Goal: Transaction & Acquisition: Purchase product/service

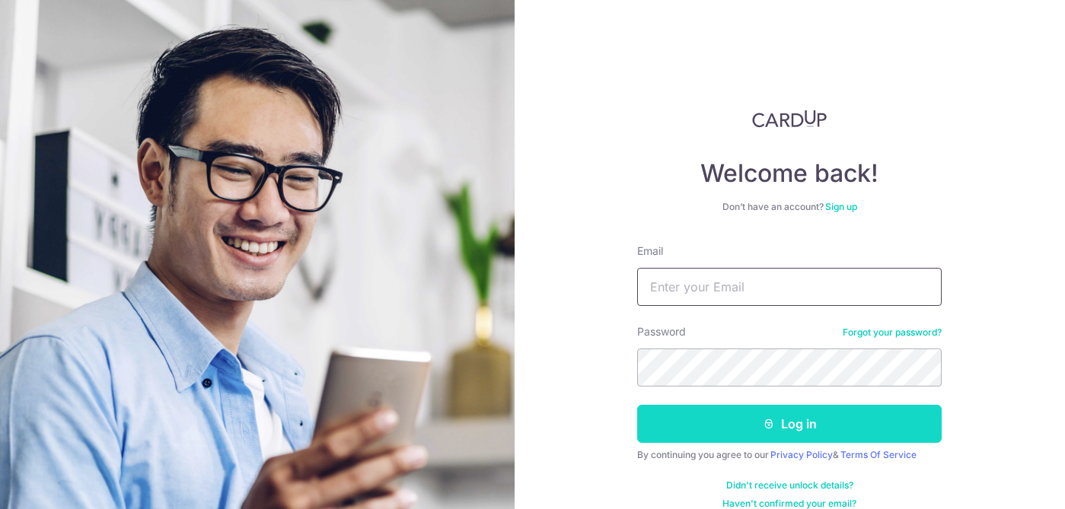
type input "[EMAIL_ADDRESS][DOMAIN_NAME]"
click at [752, 436] on button "Log in" at bounding box center [789, 424] width 304 height 38
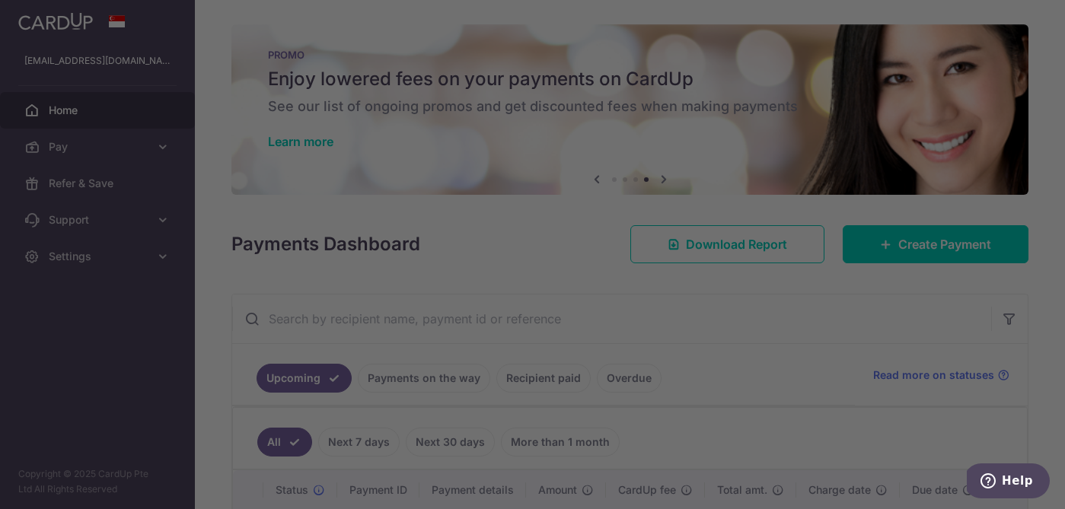
click at [749, 305] on div at bounding box center [538, 257] width 1076 height 515
click at [272, 41] on div at bounding box center [538, 257] width 1076 height 515
click at [269, 235] on div at bounding box center [538, 257] width 1076 height 515
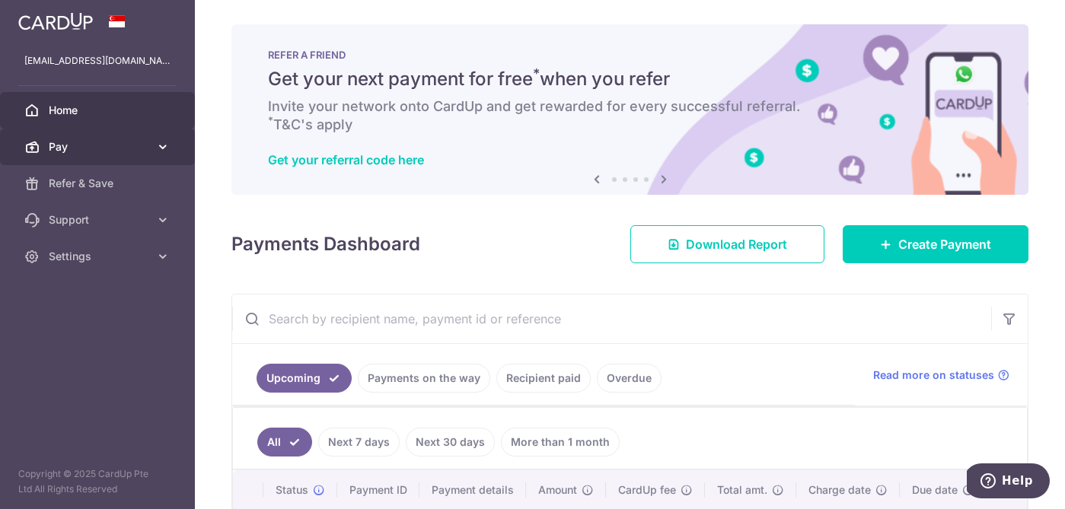
click at [80, 151] on span "Pay" at bounding box center [99, 146] width 100 height 15
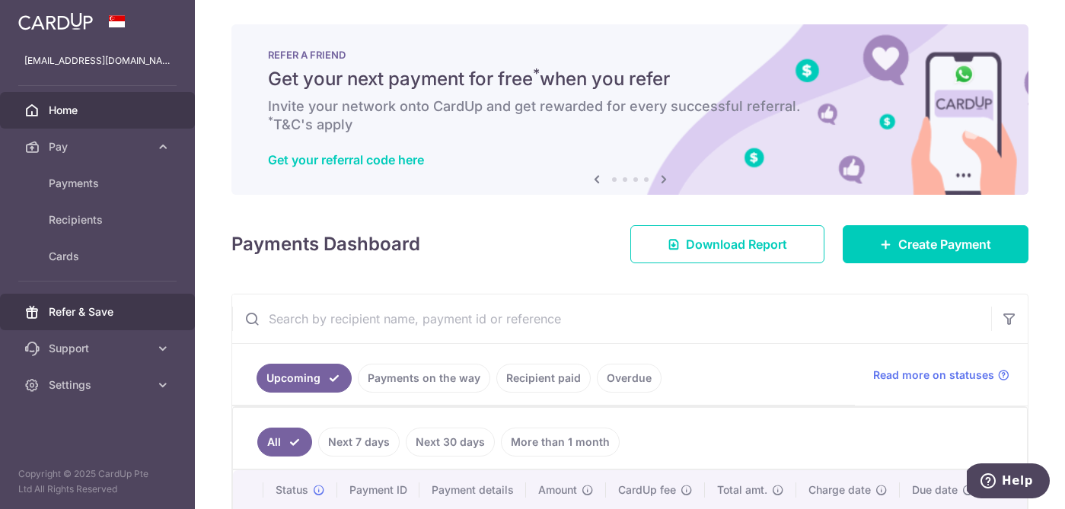
click at [74, 305] on span "Refer & Save" at bounding box center [99, 311] width 100 height 15
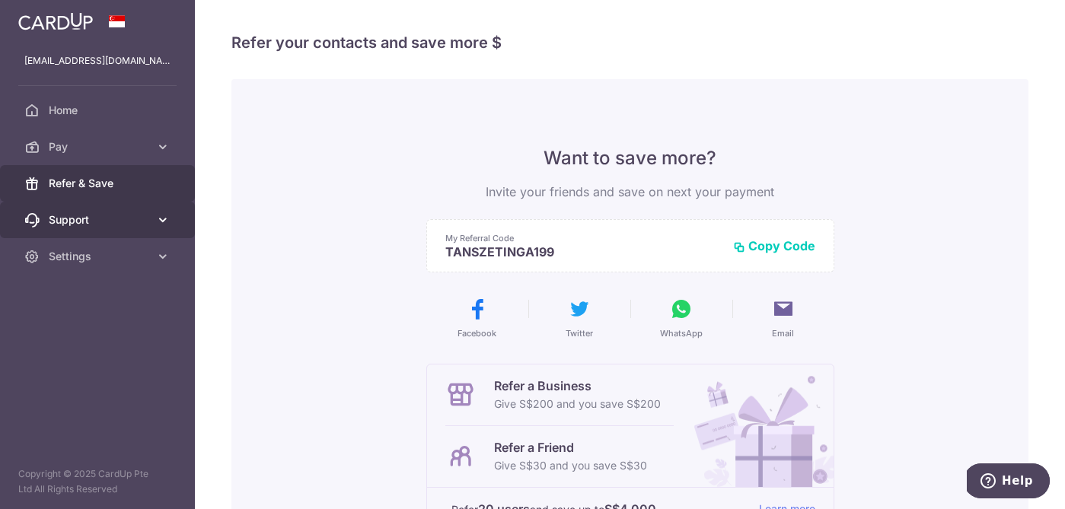
click at [100, 217] on span "Support" at bounding box center [99, 219] width 100 height 15
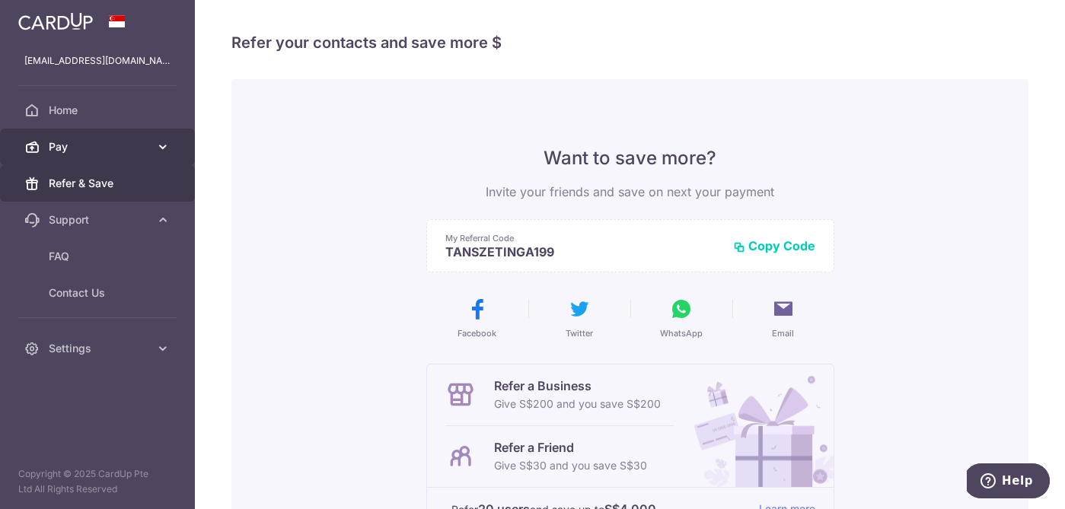
click at [105, 145] on span "Pay" at bounding box center [99, 146] width 100 height 15
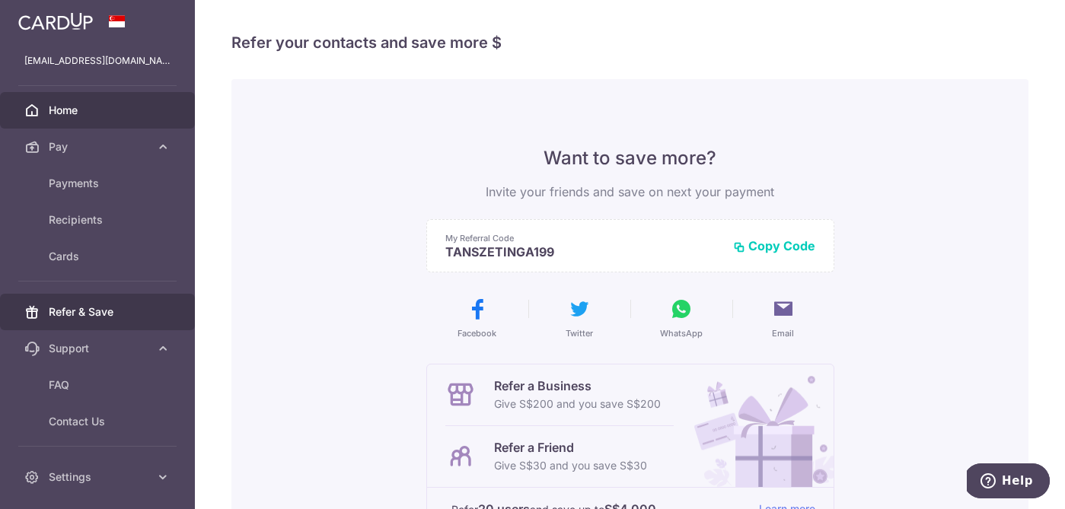
click at [103, 118] on link "Home" at bounding box center [97, 110] width 195 height 37
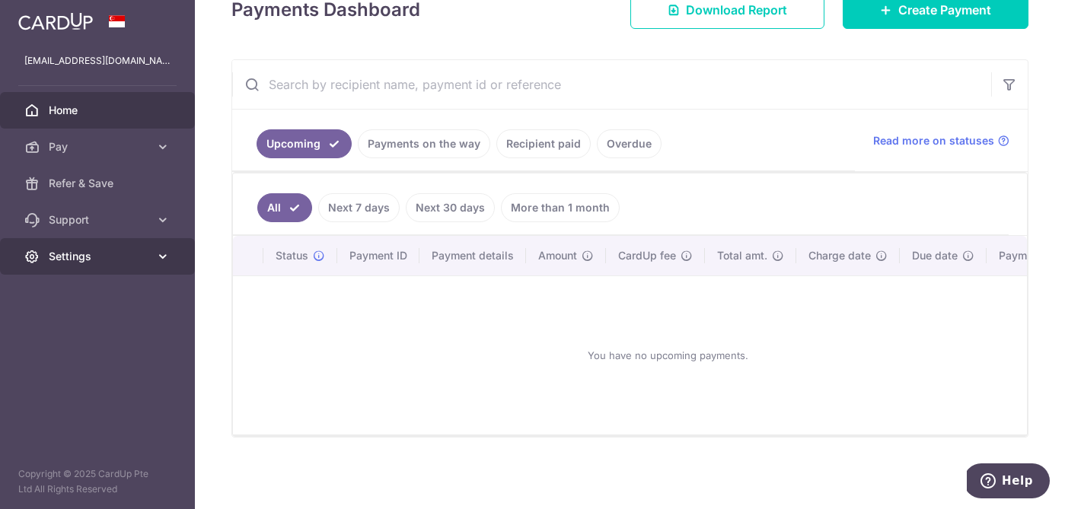
click at [61, 269] on link "Settings" at bounding box center [97, 256] width 195 height 37
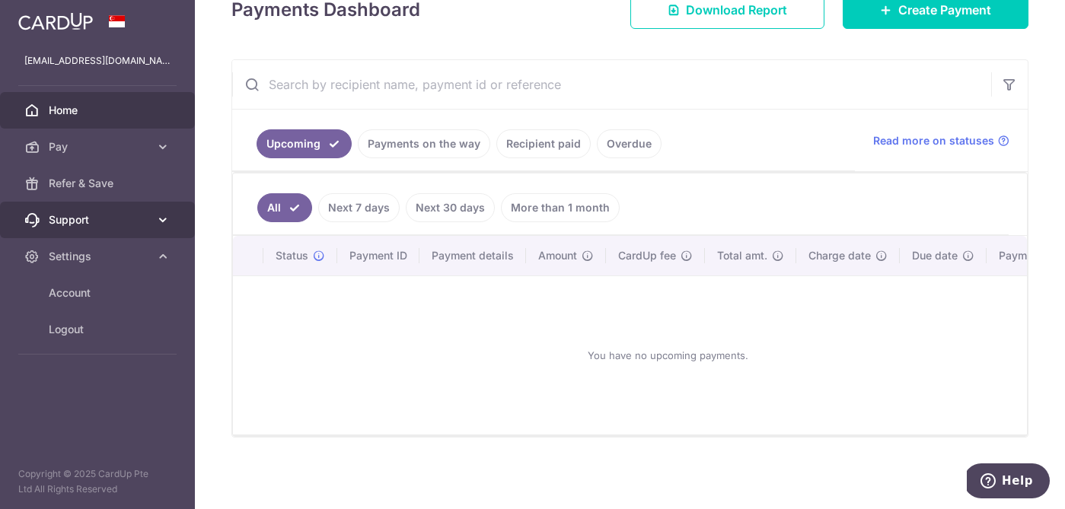
click at [84, 209] on link "Support" at bounding box center [97, 220] width 195 height 37
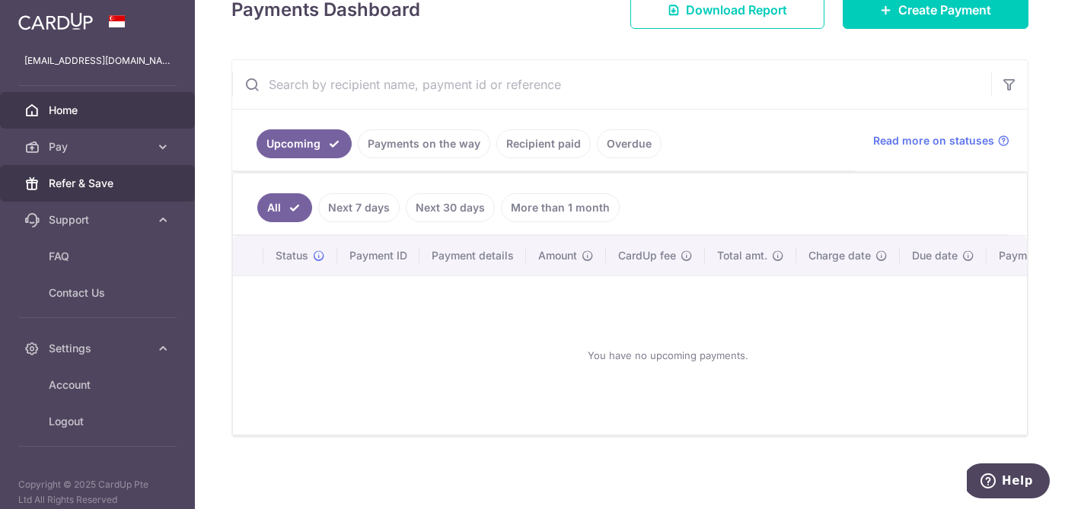
click at [90, 172] on link "Refer & Save" at bounding box center [97, 183] width 195 height 37
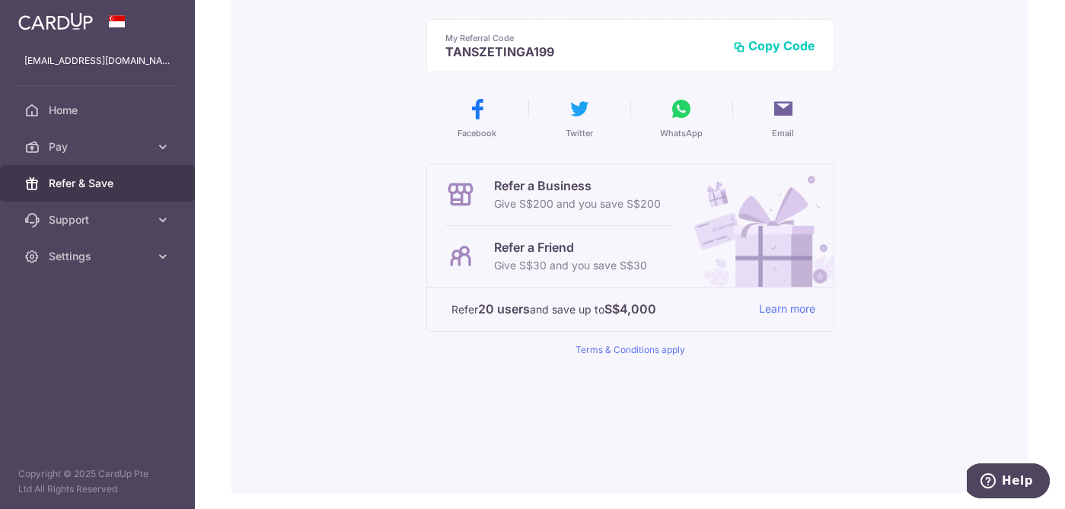
scroll to position [209, 0]
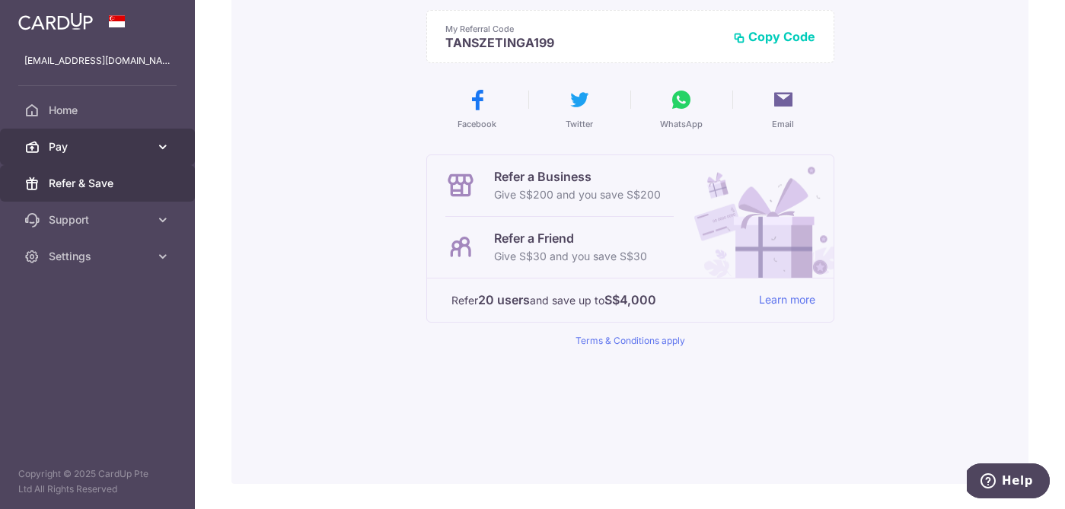
click at [90, 145] on span "Pay" at bounding box center [99, 146] width 100 height 15
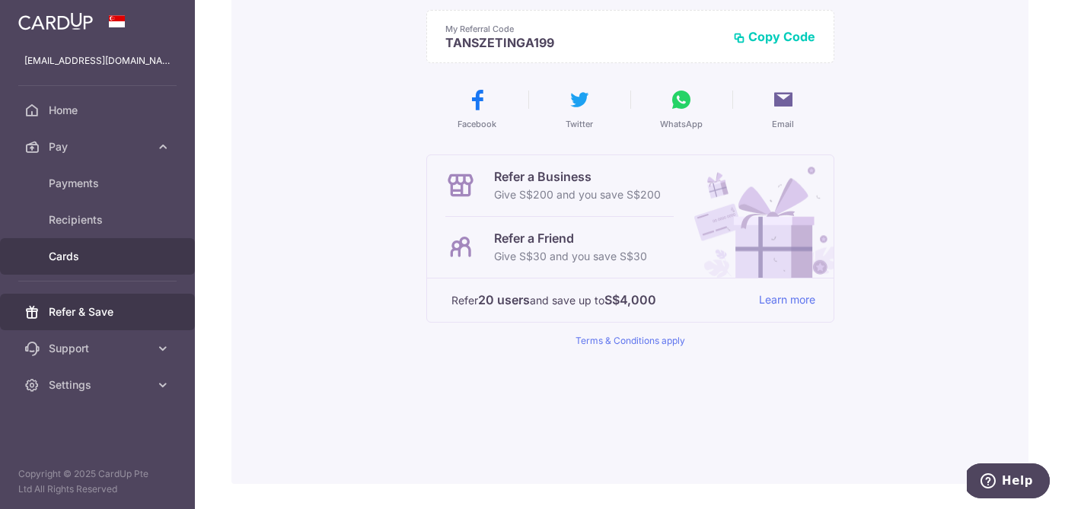
click at [75, 260] on span "Cards" at bounding box center [99, 256] width 100 height 15
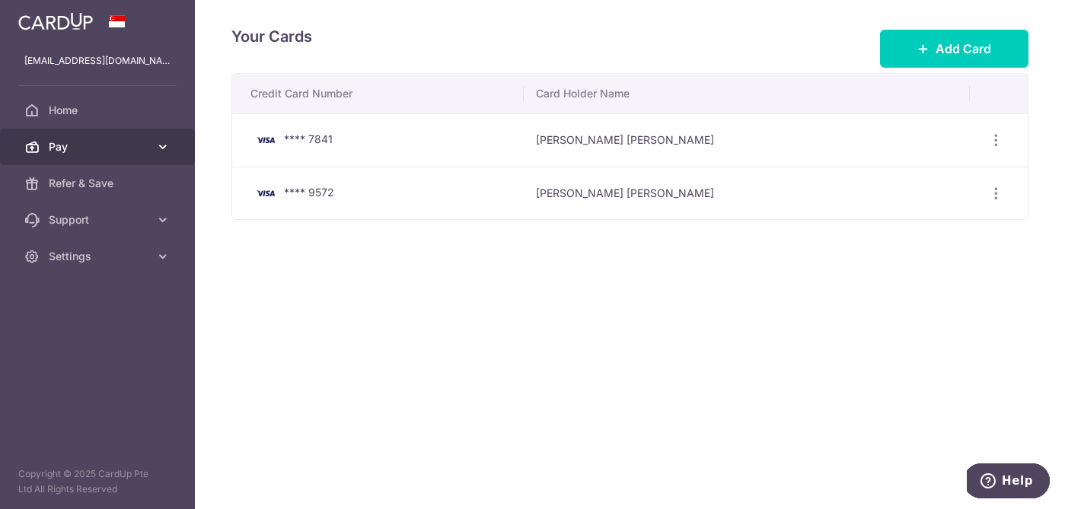
click at [81, 144] on span "Pay" at bounding box center [99, 146] width 100 height 15
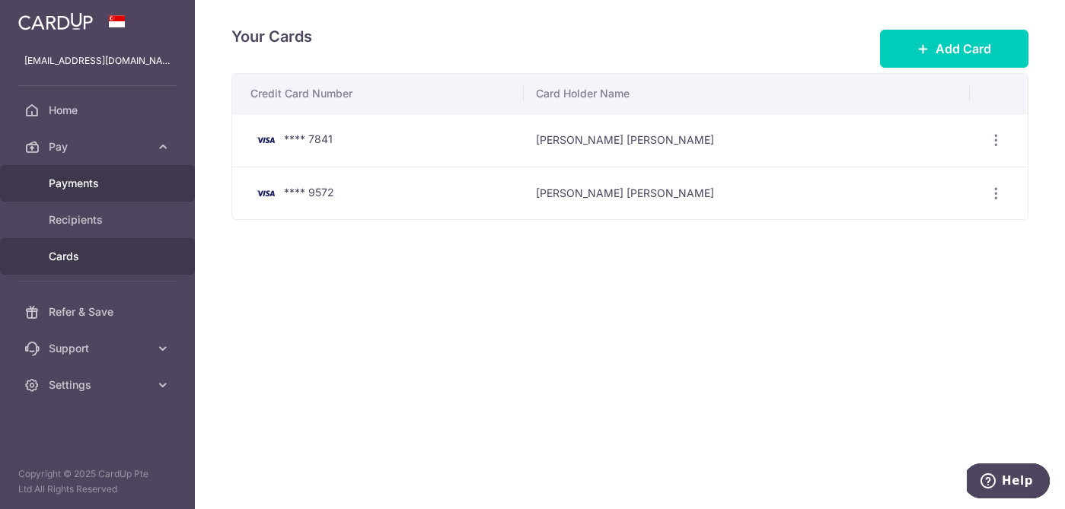
click at [69, 193] on link "Payments" at bounding box center [97, 183] width 195 height 37
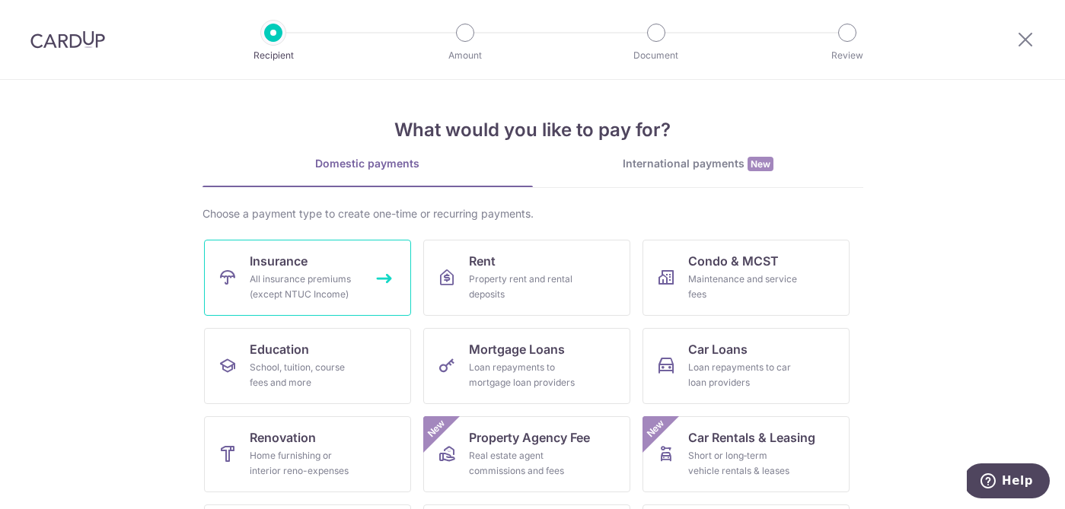
click at [284, 264] on span "Insurance" at bounding box center [279, 261] width 58 height 18
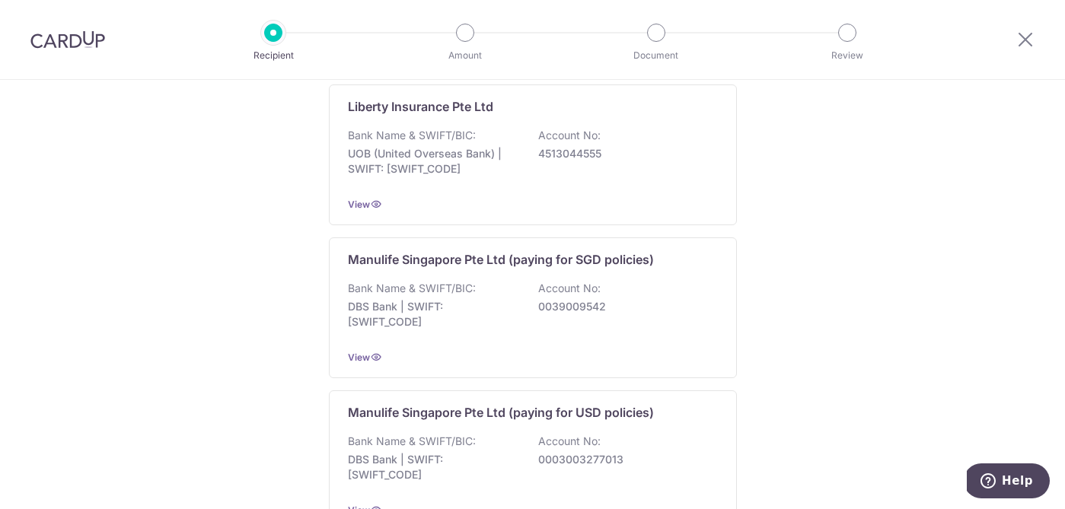
scroll to position [1570, 0]
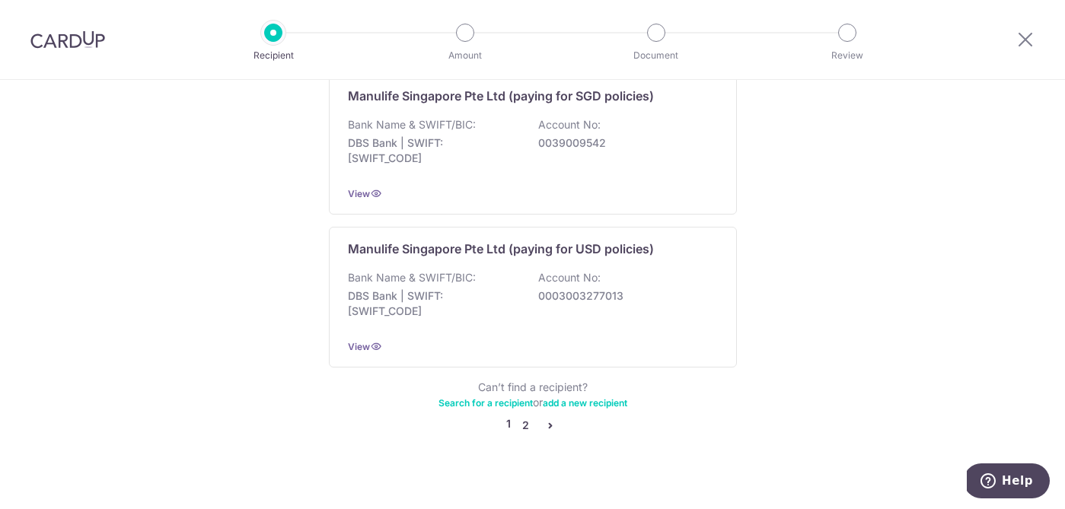
click at [521, 416] on link "2" at bounding box center [526, 425] width 18 height 18
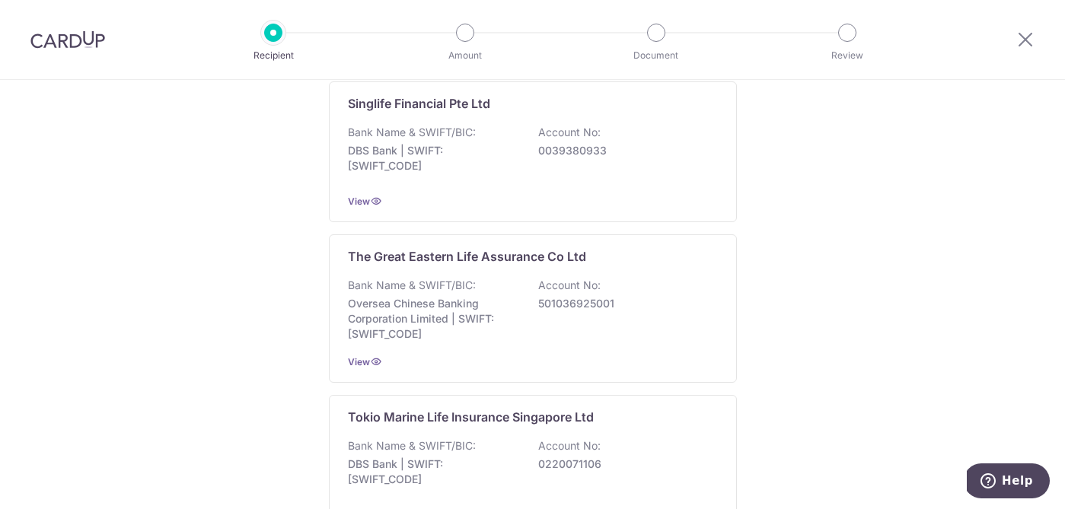
scroll to position [1382, 0]
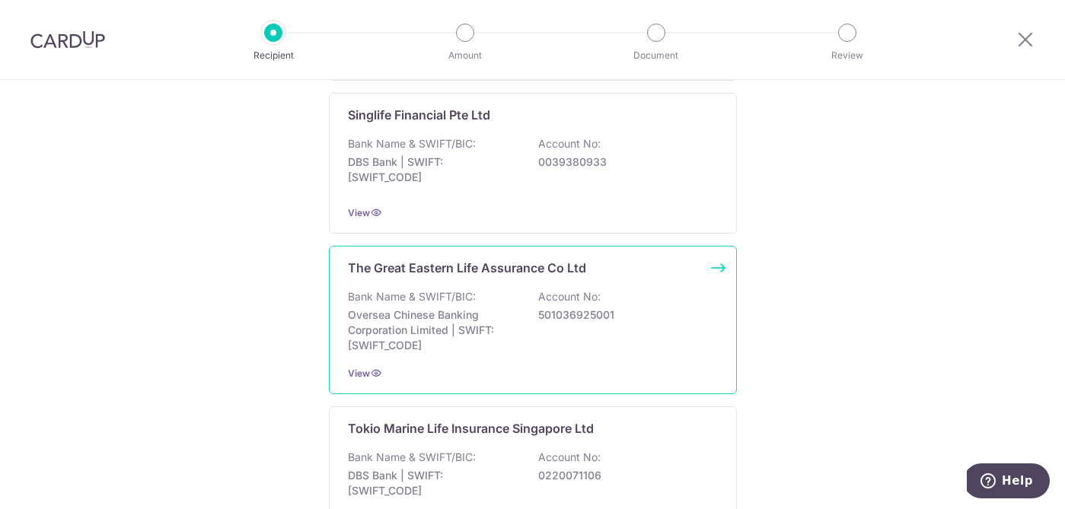
click at [477, 368] on div "View" at bounding box center [533, 373] width 370 height 16
